Goal: Information Seeking & Learning: Learn about a topic

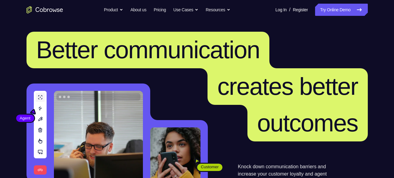
click at [350, 7] on link "Try Online Demo" at bounding box center [341, 10] width 52 height 12
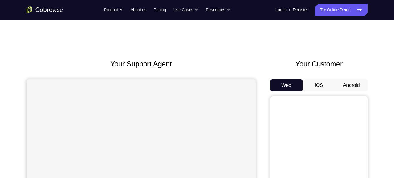
click at [354, 84] on button "Android" at bounding box center [351, 85] width 33 height 12
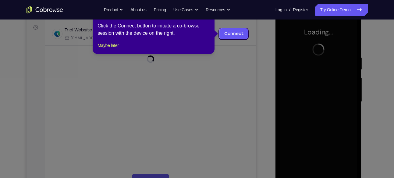
scroll to position [90, 0]
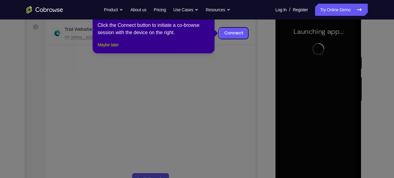
click at [109, 48] on button "Maybe later" at bounding box center [108, 44] width 21 height 7
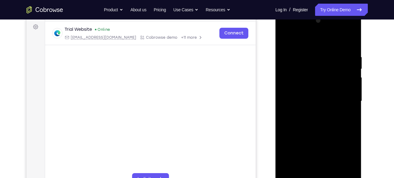
scroll to position [97, 0]
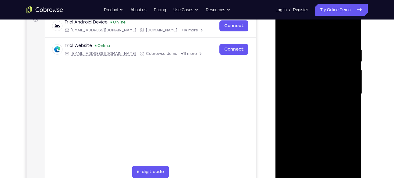
click at [319, 176] on div at bounding box center [318, 94] width 77 height 171
click at [348, 151] on div at bounding box center [318, 94] width 77 height 171
click at [297, 27] on div at bounding box center [318, 94] width 77 height 171
click at [345, 86] on div at bounding box center [318, 94] width 77 height 171
click at [312, 102] on div at bounding box center [318, 94] width 77 height 171
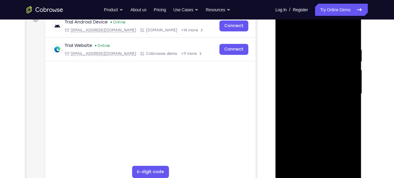
click at [316, 88] on div at bounding box center [318, 94] width 77 height 171
click at [319, 83] on div at bounding box center [318, 94] width 77 height 171
click at [316, 94] on div at bounding box center [318, 94] width 77 height 171
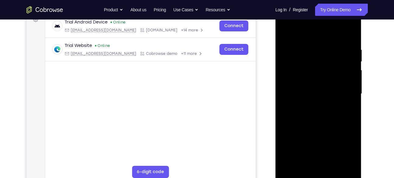
click at [321, 110] on div at bounding box center [318, 94] width 77 height 171
click at [318, 114] on div at bounding box center [318, 94] width 77 height 171
click at [318, 108] on div at bounding box center [318, 94] width 77 height 171
click at [348, 102] on div at bounding box center [318, 94] width 77 height 171
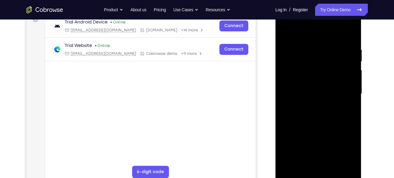
click at [326, 91] on div at bounding box center [318, 94] width 77 height 171
click at [315, 115] on div at bounding box center [318, 94] width 77 height 171
click at [293, 66] on div at bounding box center [318, 94] width 77 height 171
click at [352, 41] on div at bounding box center [318, 94] width 77 height 171
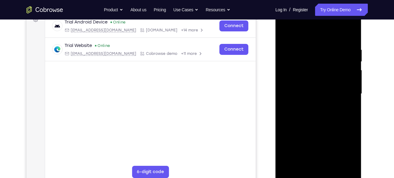
click at [333, 165] on div at bounding box center [318, 94] width 77 height 171
click at [322, 127] on div at bounding box center [318, 94] width 77 height 171
click at [296, 174] on div at bounding box center [318, 94] width 77 height 171
click at [332, 164] on div at bounding box center [318, 94] width 77 height 171
click at [312, 36] on div at bounding box center [318, 94] width 77 height 171
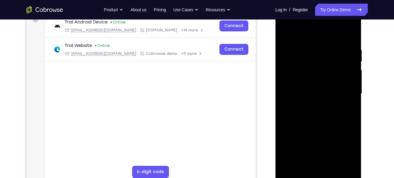
click at [352, 31] on div at bounding box center [318, 94] width 77 height 171
click at [309, 40] on div at bounding box center [318, 94] width 77 height 171
click at [311, 56] on div at bounding box center [318, 94] width 77 height 171
click at [284, 33] on div at bounding box center [318, 94] width 77 height 171
click at [298, 173] on div at bounding box center [318, 94] width 77 height 171
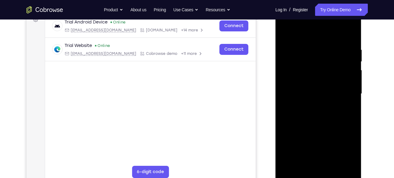
click at [294, 172] on div at bounding box center [318, 94] width 77 height 171
click at [296, 174] on div at bounding box center [318, 94] width 77 height 171
click at [308, 48] on div at bounding box center [318, 94] width 77 height 171
click at [351, 94] on div at bounding box center [318, 94] width 77 height 171
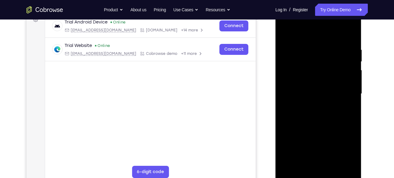
click at [351, 94] on div at bounding box center [318, 94] width 77 height 171
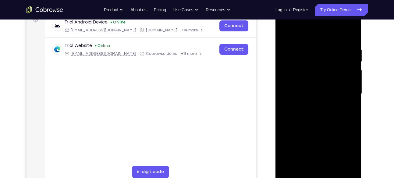
click at [351, 94] on div at bounding box center [318, 94] width 77 height 171
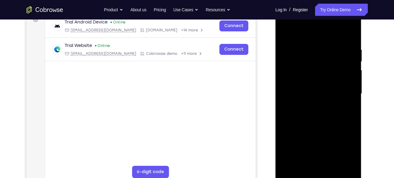
click at [351, 94] on div at bounding box center [318, 94] width 77 height 171
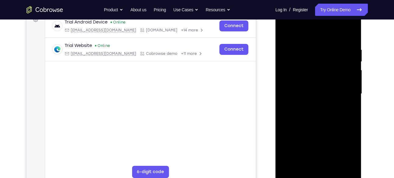
click at [351, 94] on div at bounding box center [318, 94] width 77 height 171
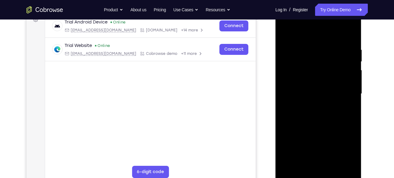
click at [351, 94] on div at bounding box center [318, 94] width 77 height 171
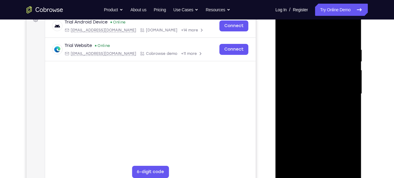
click at [351, 94] on div at bounding box center [318, 94] width 77 height 171
drag, startPoint x: 351, startPoint y: 94, endPoint x: 248, endPoint y: 113, distance: 103.9
click at [276, 113] on html "Online web based iOS Simulators and Android Emulators. Run iPhone, iPad, Mobile…" at bounding box center [319, 95] width 87 height 183
click at [348, 102] on div at bounding box center [318, 94] width 77 height 171
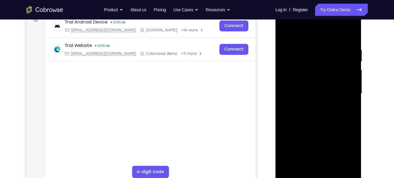
click at [348, 102] on div at bounding box center [318, 94] width 77 height 171
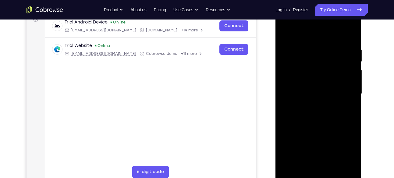
click at [348, 33] on div at bounding box center [318, 94] width 77 height 171
drag, startPoint x: 344, startPoint y: 45, endPoint x: 287, endPoint y: 55, distance: 57.5
click at [287, 55] on div at bounding box center [318, 94] width 77 height 171
drag, startPoint x: 330, startPoint y: 43, endPoint x: 290, endPoint y: 48, distance: 40.5
click at [290, 48] on div at bounding box center [318, 94] width 77 height 171
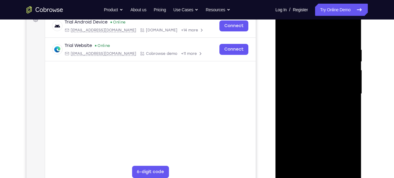
drag, startPoint x: 324, startPoint y: 106, endPoint x: 323, endPoint y: 64, distance: 41.8
click at [323, 64] on div at bounding box center [318, 94] width 77 height 171
click at [353, 82] on div at bounding box center [318, 94] width 77 height 171
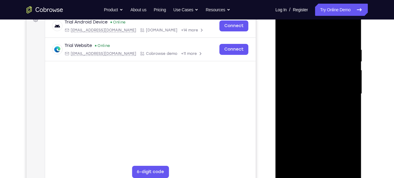
click at [353, 82] on div at bounding box center [318, 94] width 77 height 171
drag, startPoint x: 331, startPoint y: 140, endPoint x: 330, endPoint y: 87, distance: 53.3
click at [330, 87] on div at bounding box center [318, 94] width 77 height 171
click at [351, 30] on div at bounding box center [318, 94] width 77 height 171
click at [353, 31] on div at bounding box center [318, 94] width 77 height 171
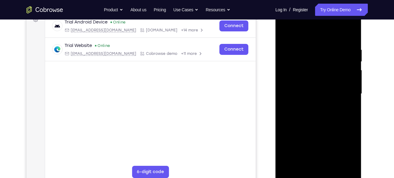
click at [285, 31] on div at bounding box center [318, 94] width 77 height 171
drag, startPoint x: 309, startPoint y: 116, endPoint x: 305, endPoint y: 80, distance: 36.2
click at [305, 80] on div at bounding box center [318, 94] width 77 height 171
drag, startPoint x: 306, startPoint y: 126, endPoint x: 308, endPoint y: 85, distance: 40.9
click at [308, 85] on div at bounding box center [318, 94] width 77 height 171
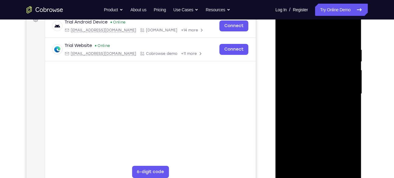
drag, startPoint x: 312, startPoint y: 59, endPoint x: 314, endPoint y: 111, distance: 51.9
click at [314, 111] on div at bounding box center [318, 94] width 77 height 171
drag, startPoint x: 316, startPoint y: 52, endPoint x: 316, endPoint y: 100, distance: 47.6
click at [316, 100] on div at bounding box center [318, 94] width 77 height 171
drag, startPoint x: 312, startPoint y: 41, endPoint x: 314, endPoint y: 85, distance: 44.2
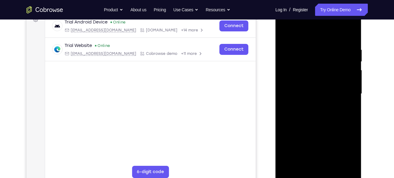
click at [314, 85] on div at bounding box center [318, 94] width 77 height 171
click at [352, 61] on div at bounding box center [318, 94] width 77 height 171
drag, startPoint x: 331, startPoint y: 123, endPoint x: 330, endPoint y: 83, distance: 39.6
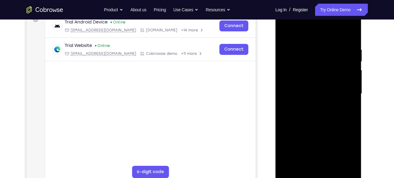
click at [330, 83] on div at bounding box center [318, 94] width 77 height 171
drag, startPoint x: 327, startPoint y: 123, endPoint x: 327, endPoint y: 91, distance: 32.3
click at [327, 91] on div at bounding box center [318, 94] width 77 height 171
drag, startPoint x: 317, startPoint y: 124, endPoint x: 317, endPoint y: 78, distance: 46.3
click at [317, 78] on div at bounding box center [318, 94] width 77 height 171
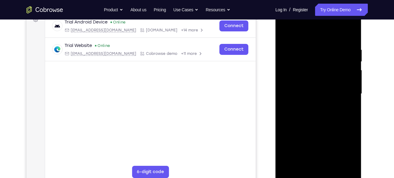
drag, startPoint x: 317, startPoint y: 133, endPoint x: 316, endPoint y: 99, distance: 33.9
click at [316, 99] on div at bounding box center [318, 94] width 77 height 171
drag, startPoint x: 319, startPoint y: 84, endPoint x: 317, endPoint y: 121, distance: 36.9
click at [317, 121] on div at bounding box center [318, 94] width 77 height 171
drag, startPoint x: 316, startPoint y: 66, endPoint x: 319, endPoint y: 104, distance: 37.7
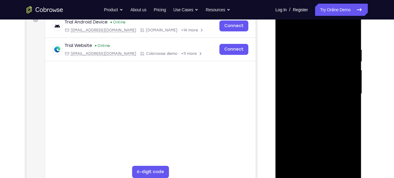
click at [319, 104] on div at bounding box center [318, 94] width 77 height 171
drag, startPoint x: 320, startPoint y: 130, endPoint x: 322, endPoint y: 96, distance: 33.9
click at [322, 96] on div at bounding box center [318, 94] width 77 height 171
drag, startPoint x: 318, startPoint y: 134, endPoint x: 321, endPoint y: 87, distance: 47.4
click at [321, 87] on div at bounding box center [318, 94] width 77 height 171
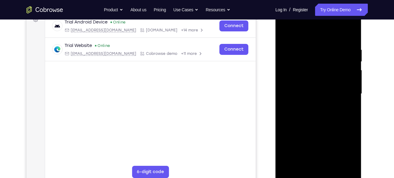
drag, startPoint x: 318, startPoint y: 141, endPoint x: 319, endPoint y: 94, distance: 47.9
click at [319, 94] on div at bounding box center [318, 94] width 77 height 171
drag, startPoint x: 312, startPoint y: 130, endPoint x: 317, endPoint y: 69, distance: 61.8
click at [317, 69] on div at bounding box center [318, 94] width 77 height 171
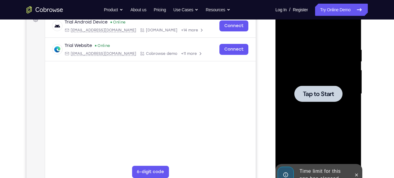
click at [319, 104] on div at bounding box center [318, 94] width 77 height 171
